Goal: Information Seeking & Learning: Get advice/opinions

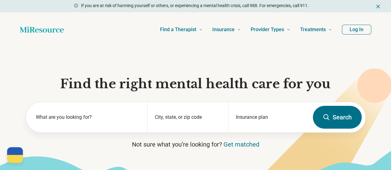
click at [361, 32] on button "Log In" at bounding box center [356, 30] width 29 height 10
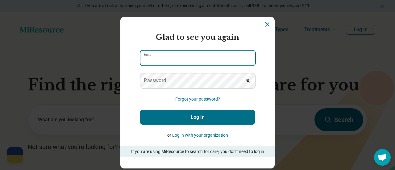
click at [195, 56] on input "Email" at bounding box center [198, 58] width 115 height 15
type input "**********"
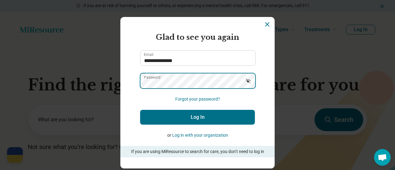
click at [140, 110] on button "Log In" at bounding box center [197, 117] width 115 height 15
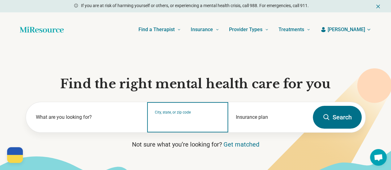
click at [185, 123] on input "City, state, or zip code" at bounding box center [188, 121] width 66 height 7
type input "*****"
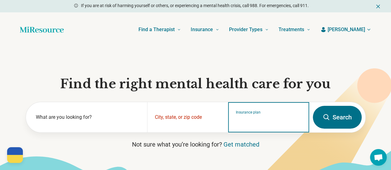
click at [260, 122] on input "Insurance plan" at bounding box center [269, 121] width 66 height 7
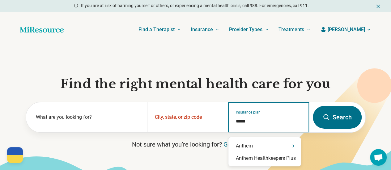
type input "******"
click at [248, 148] on div "Anthem" at bounding box center [264, 146] width 72 height 12
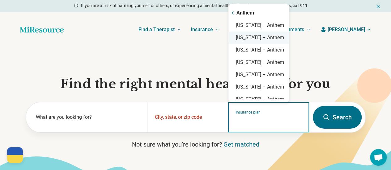
click at [278, 40] on div "[US_STATE] – Anthem" at bounding box center [258, 38] width 61 height 12
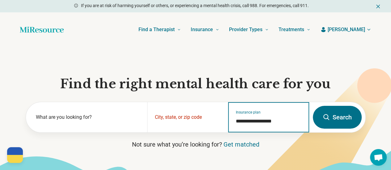
type input "**********"
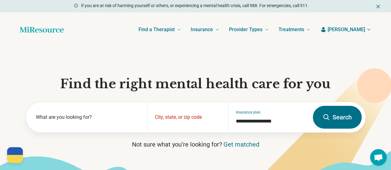
click at [350, 119] on button "Search" at bounding box center [337, 117] width 49 height 23
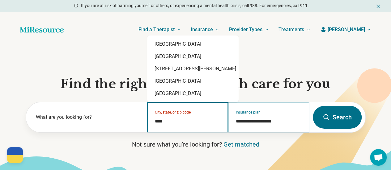
type input "*****"
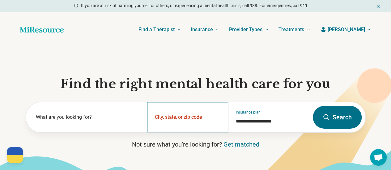
click at [192, 119] on div "City, state, or zip code" at bounding box center [187, 117] width 81 height 30
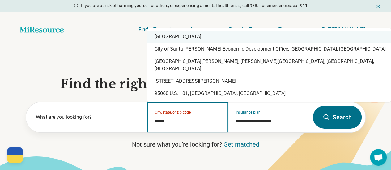
click at [216, 43] on div "[GEOGRAPHIC_DATA]" at bounding box center [269, 37] width 244 height 12
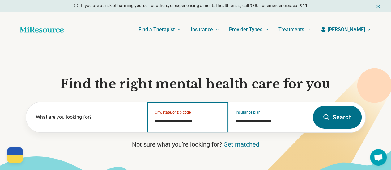
type input "**********"
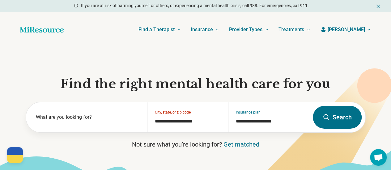
click at [324, 121] on icon at bounding box center [325, 117] width 7 height 7
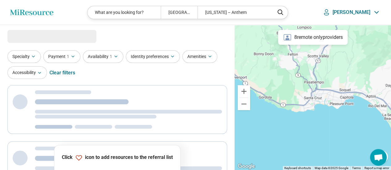
select select "***"
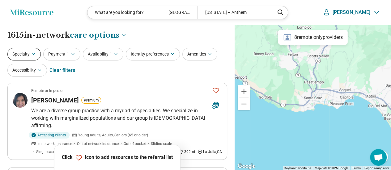
click at [28, 53] on button "Specialty" at bounding box center [23, 54] width 33 height 13
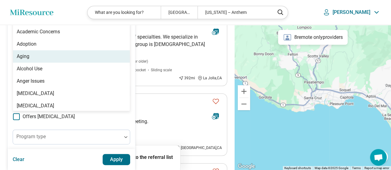
click at [72, 9] on div "100 results available. Use Up and Down to choose options, press Enter to select…" at bounding box center [71, 1] width 117 height 15
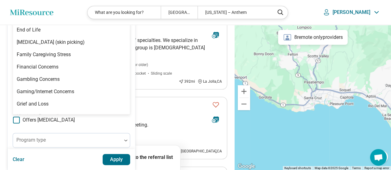
scroll to position [68, 0]
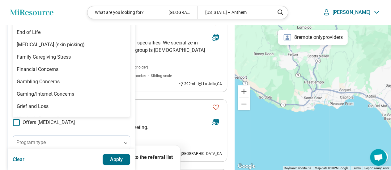
click at [113, 157] on button "Apply" at bounding box center [117, 159] width 28 height 11
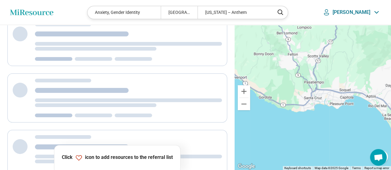
scroll to position [0, 0]
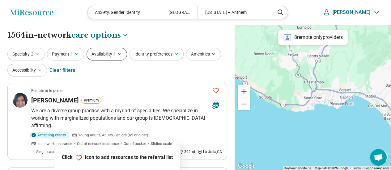
click at [112, 55] on button "Availability 1" at bounding box center [106, 54] width 40 height 13
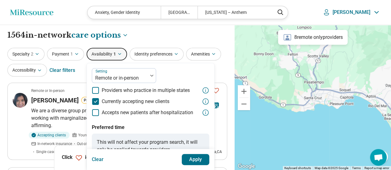
click at [194, 159] on button "Apply" at bounding box center [196, 159] width 28 height 11
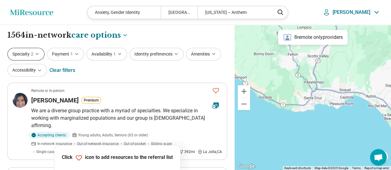
click at [30, 51] on button "Specialty 2" at bounding box center [25, 54] width 37 height 13
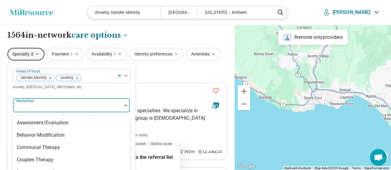
scroll to position [112, 0]
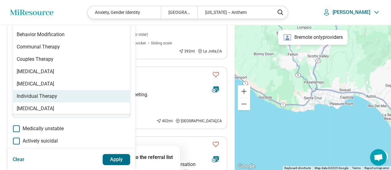
click at [122, 12] on div "8 results available. Use Up and Down to choose options, press Enter to select t…" at bounding box center [71, 4] width 117 height 15
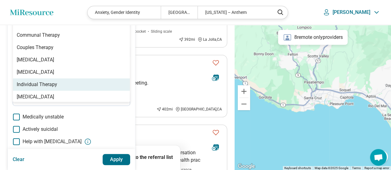
click at [99, 78] on div "Individual Therapy" at bounding box center [71, 84] width 117 height 12
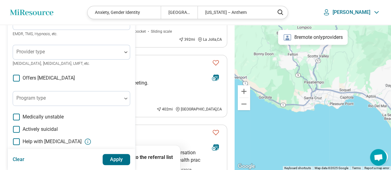
click at [117, 158] on button "Apply" at bounding box center [117, 159] width 28 height 11
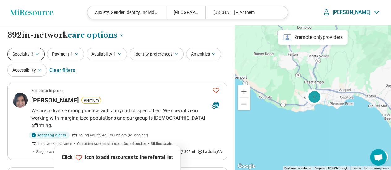
click at [28, 56] on button "Specialty 3" at bounding box center [25, 54] width 37 height 13
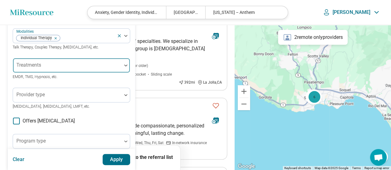
click at [125, 132] on div "Areas of focus Gender Identity Anxiety Anxiety, [MEDICAL_DATA], Self-Esteem, et…" at bounding box center [71, 120] width 117 height 242
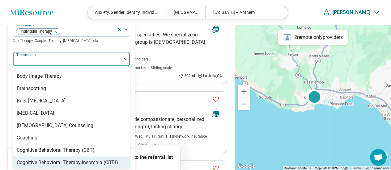
scroll to position [210, 0]
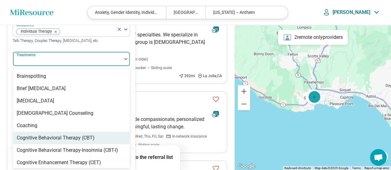
click at [101, 144] on div "Cognitive Behavioral Therapy (CBT)" at bounding box center [71, 138] width 117 height 12
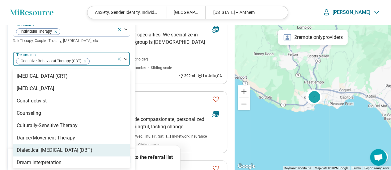
scroll to position [322, 0]
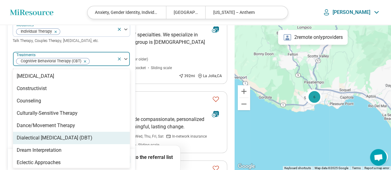
click at [76, 141] on div "Dialectical [MEDICAL_DATA] (DBT)" at bounding box center [55, 137] width 76 height 7
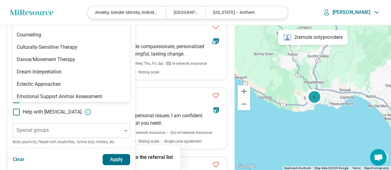
scroll to position [104, 0]
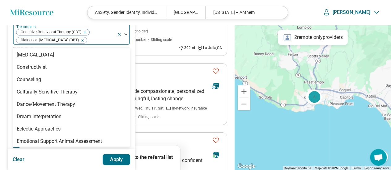
click at [117, 158] on button "Apply" at bounding box center [117, 159] width 28 height 11
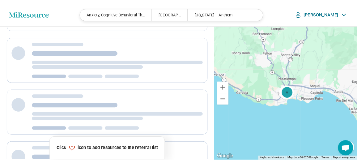
scroll to position [0, 0]
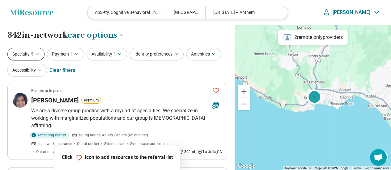
click at [37, 53] on icon "button" at bounding box center [37, 54] width 5 height 5
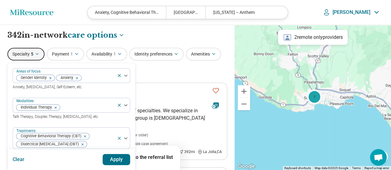
click at [119, 158] on button "Apply" at bounding box center [117, 159] width 28 height 11
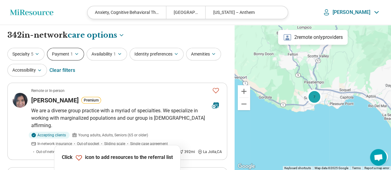
click at [79, 56] on button "Payment 1" at bounding box center [65, 54] width 37 height 13
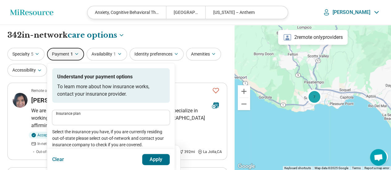
type input "**********"
drag, startPoint x: 157, startPoint y: 160, endPoint x: 153, endPoint y: 152, distance: 8.3
click at [157, 158] on button "Apply" at bounding box center [156, 159] width 28 height 11
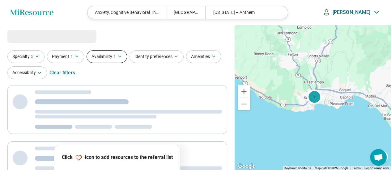
click at [118, 56] on icon "button" at bounding box center [119, 56] width 2 height 1
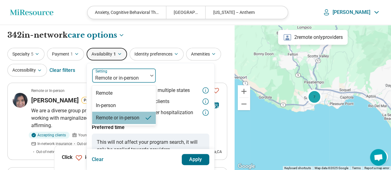
click at [150, 75] on img at bounding box center [151, 76] width 3 height 2
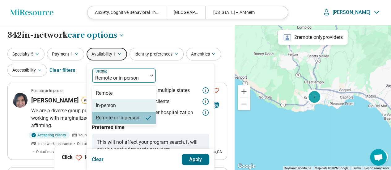
click at [140, 100] on div "In-person" at bounding box center [124, 105] width 64 height 12
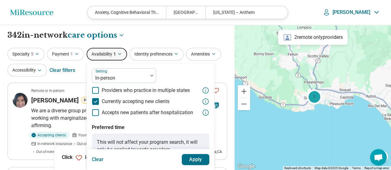
click at [196, 158] on button "Apply" at bounding box center [196, 159] width 28 height 11
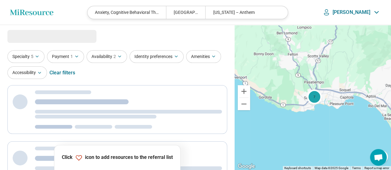
select select "***"
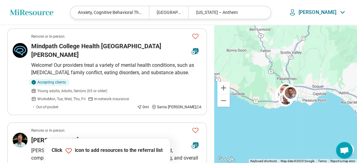
scroll to position [49, 0]
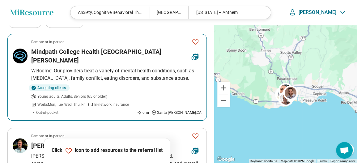
click at [196, 41] on icon "Favorite" at bounding box center [195, 41] width 7 height 7
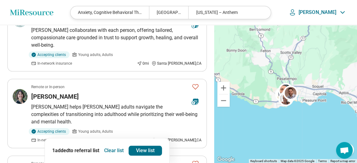
scroll to position [177, 0]
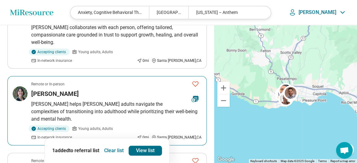
click at [197, 81] on icon "Favorite" at bounding box center [195, 83] width 6 height 5
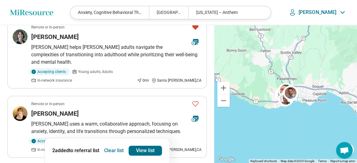
scroll to position [242, 0]
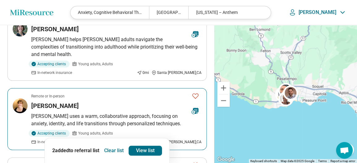
click at [195, 93] on icon "Favorite" at bounding box center [195, 95] width 6 height 5
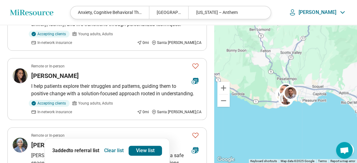
scroll to position [354, 0]
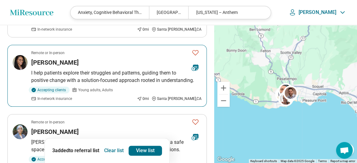
click at [196, 49] on icon "Favorite" at bounding box center [195, 52] width 7 height 7
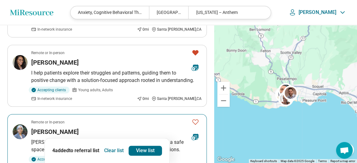
click at [194, 118] on icon "Favorite" at bounding box center [195, 121] width 7 height 7
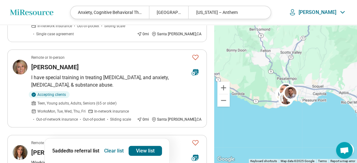
scroll to position [769, 0]
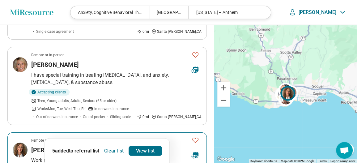
click at [195, 136] on icon "Favorite" at bounding box center [195, 139] width 7 height 7
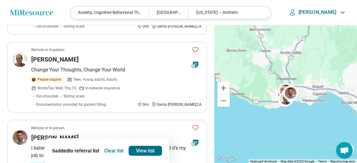
scroll to position [1524, 0]
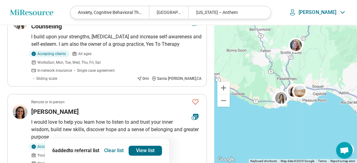
scroll to position [89, 0]
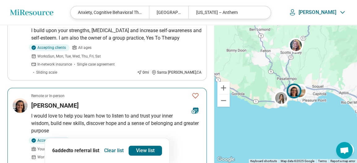
click at [196, 92] on icon "Favorite" at bounding box center [195, 95] width 7 height 7
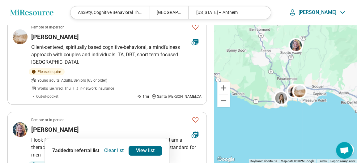
scroll to position [255, 0]
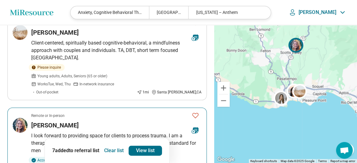
click at [194, 112] on icon "Favorite" at bounding box center [195, 115] width 7 height 7
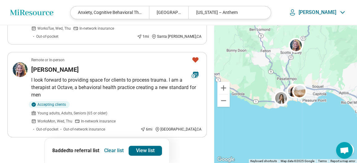
scroll to position [366, 0]
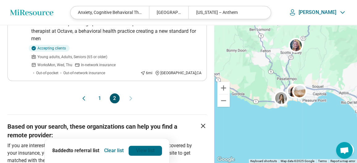
click at [151, 149] on link "View list" at bounding box center [145, 150] width 33 height 10
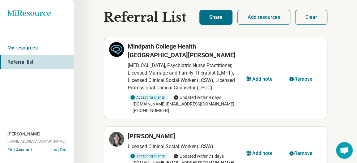
click at [218, 18] on button "Share" at bounding box center [215, 17] width 33 height 15
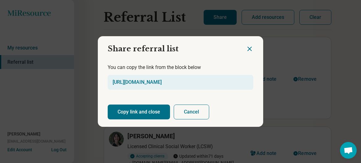
drag, startPoint x: 123, startPoint y: 110, endPoint x: 125, endPoint y: 107, distance: 4.3
click at [124, 110] on button "Copy link and close" at bounding box center [139, 111] width 62 height 15
